Goal: Information Seeking & Learning: Check status

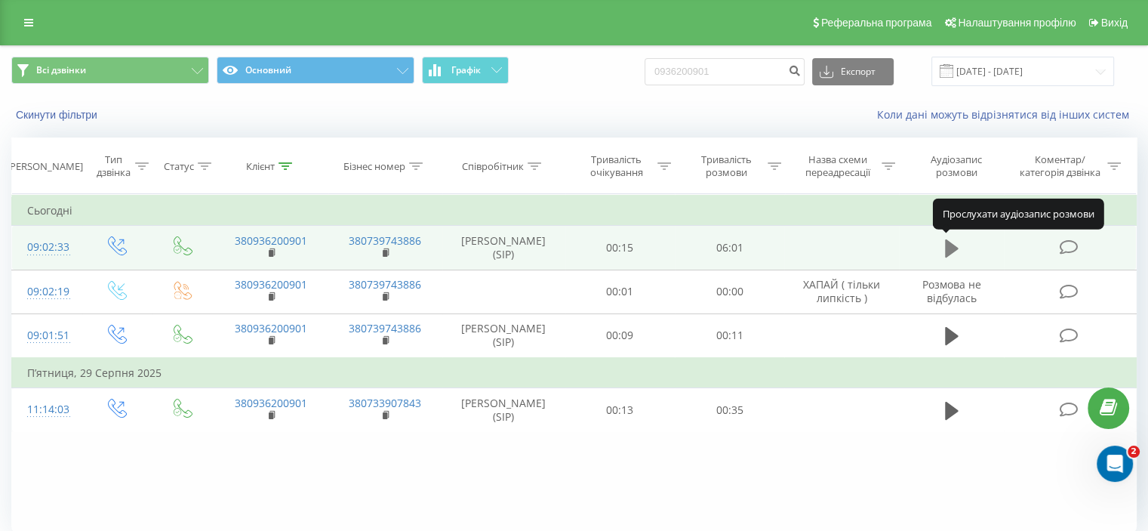
click at [949, 244] on icon at bounding box center [952, 248] width 14 height 18
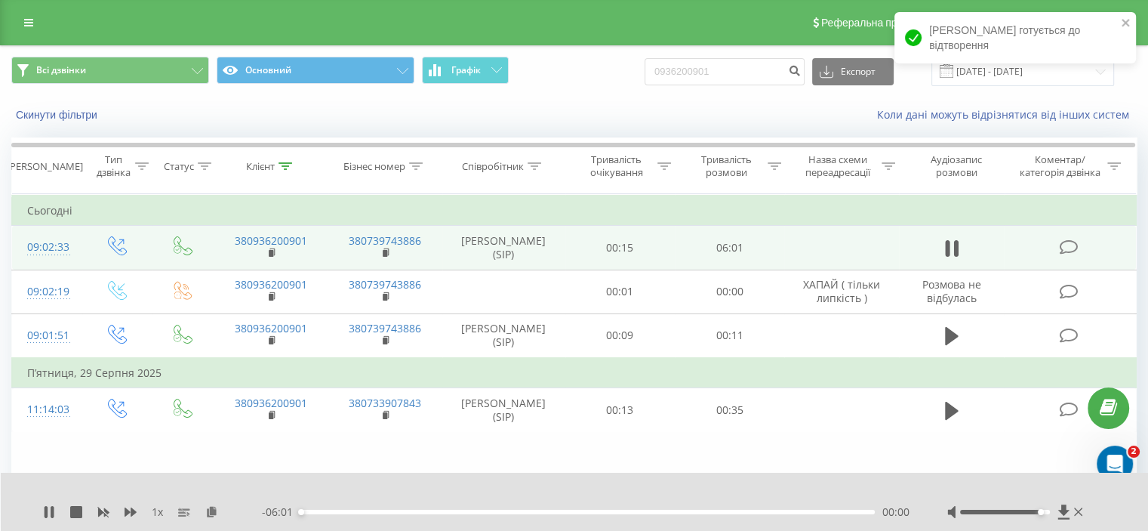
drag, startPoint x: 1007, startPoint y: 510, endPoint x: 1049, endPoint y: 511, distance: 41.5
click at [1044, 511] on div "Accessibility label" at bounding box center [1041, 512] width 6 height 6
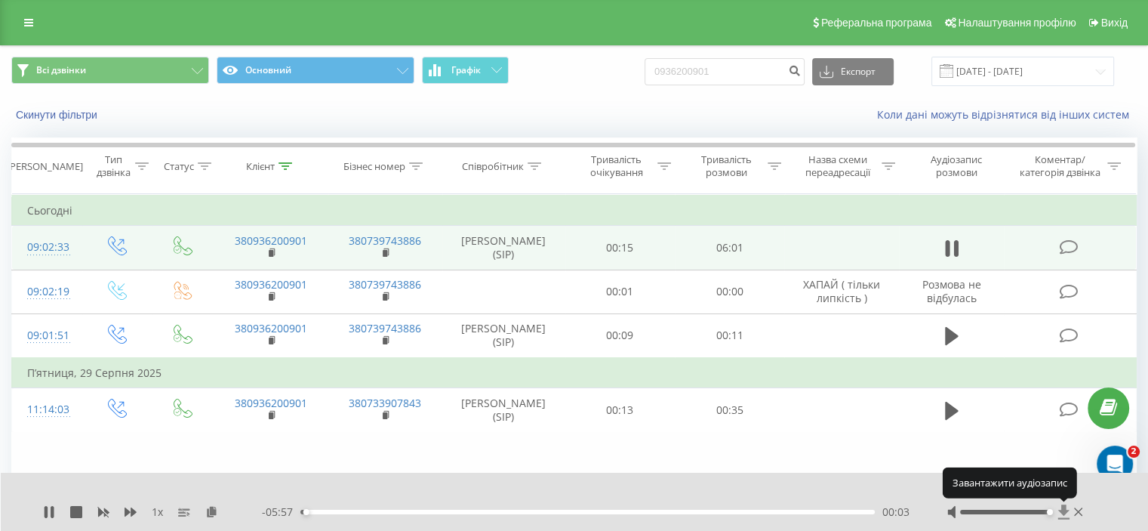
click at [1060, 512] on icon at bounding box center [1063, 511] width 11 height 14
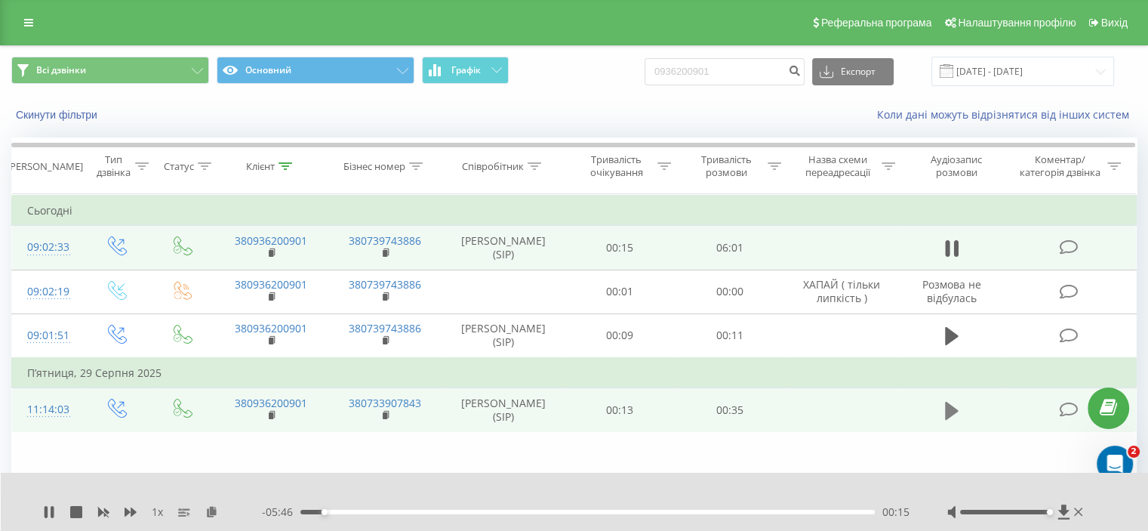
click at [948, 415] on icon at bounding box center [952, 410] width 14 height 18
click at [51, 512] on icon at bounding box center [52, 512] width 3 height 12
click at [801, 73] on icon "submit" at bounding box center [794, 68] width 13 height 9
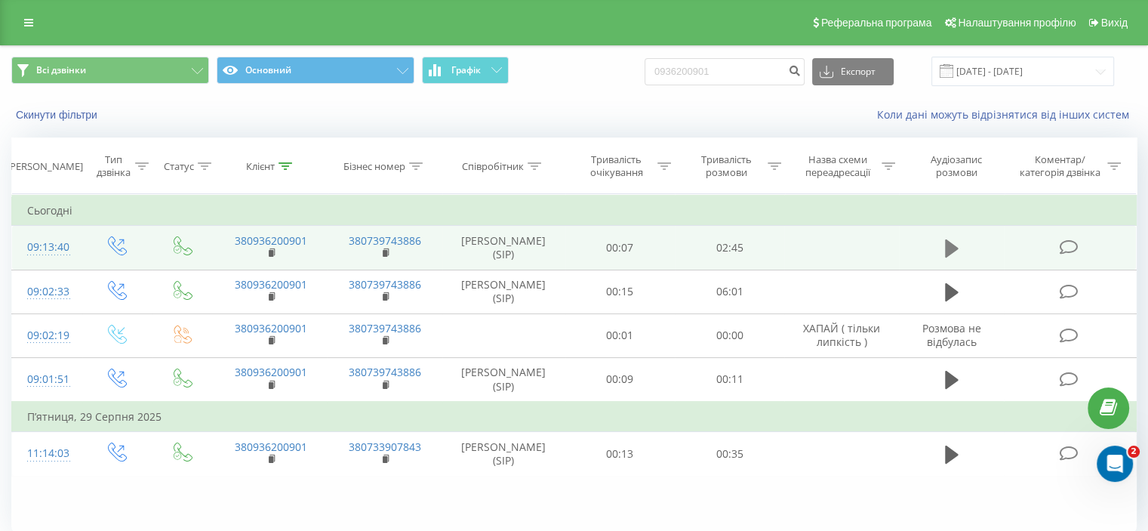
click at [953, 252] on icon at bounding box center [952, 248] width 14 height 21
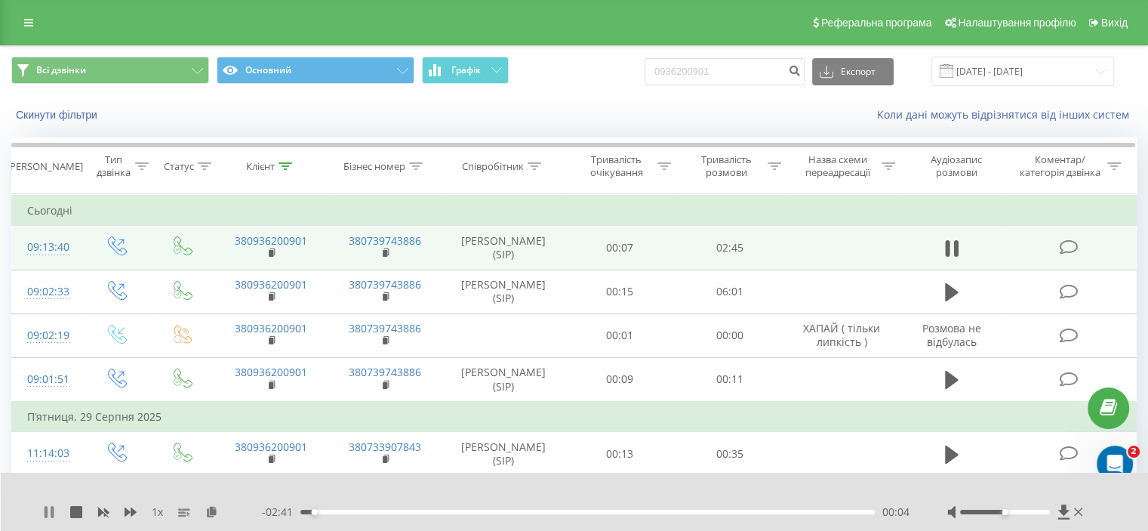
click at [48, 516] on icon at bounding box center [49, 512] width 12 height 12
